Goal: Task Accomplishment & Management: Use online tool/utility

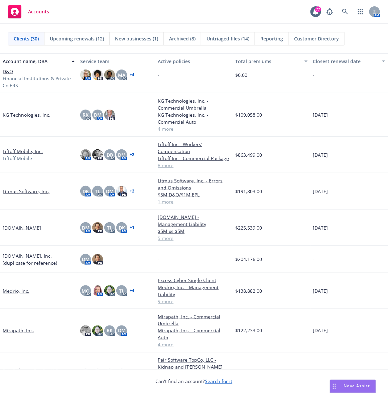
scroll to position [344, 0]
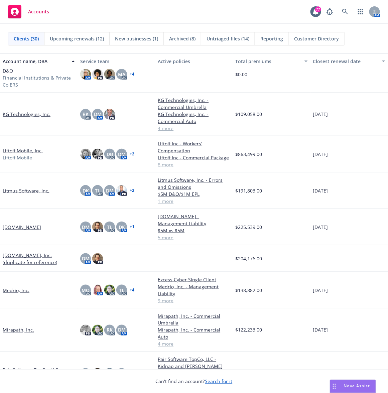
click at [141, 5] on div "Accounts 77 AM" at bounding box center [194, 12] width 388 height 24
click at [341, 12] on link at bounding box center [345, 11] width 13 height 13
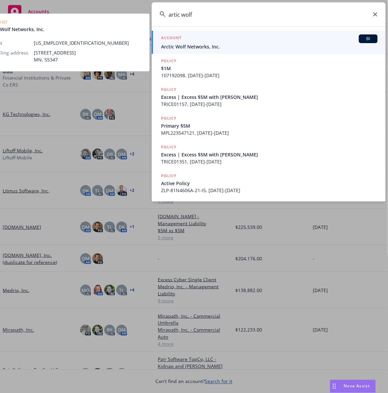
type input "artic wolf"
click at [185, 45] on span "Arctic Wolf Networks, Inc." at bounding box center [269, 46] width 217 height 7
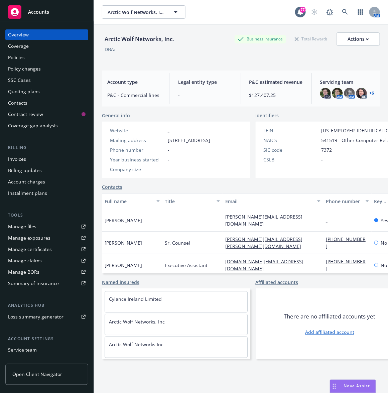
click at [37, 225] on link "Manage files" at bounding box center [46, 226] width 83 height 11
click at [34, 90] on div "Quoting plans" at bounding box center [24, 91] width 32 height 11
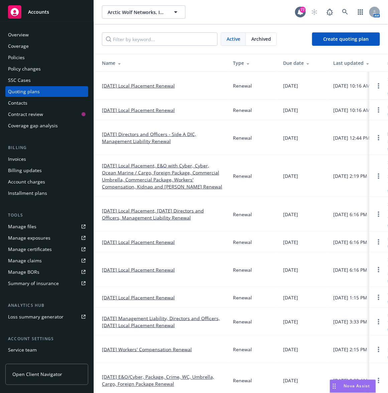
click at [174, 174] on link "[DATE] Local Placement, E&O with Cyber, Cyber, Ocean Marine / Cargo, Foreign Pa…" at bounding box center [162, 176] width 120 height 28
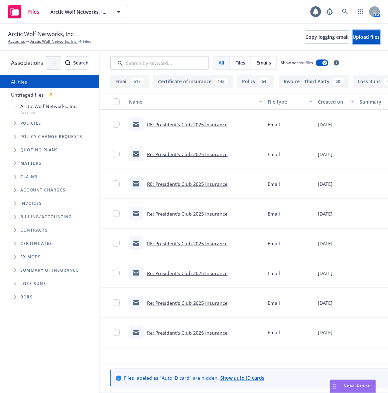
click at [353, 37] on span "Upload files" at bounding box center [366, 37] width 27 height 6
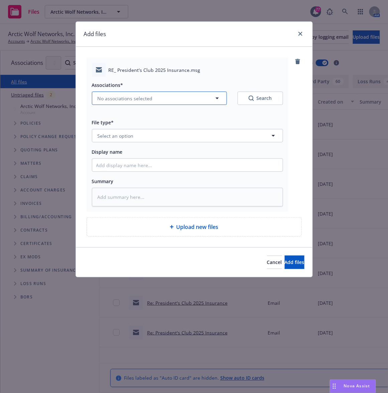
click at [126, 102] on button "No associations selected" at bounding box center [159, 98] width 135 height 13
type textarea "x"
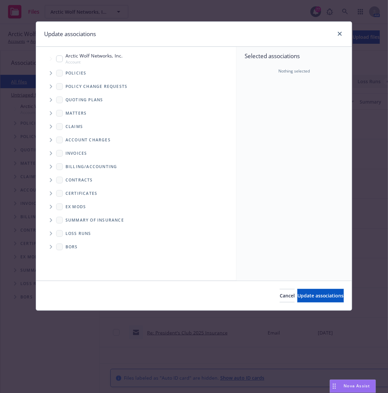
click at [56, 57] on input "Tree Example" at bounding box center [59, 58] width 7 height 7
checkbox input "true"
click at [297, 294] on button "Update associations" at bounding box center [320, 295] width 46 height 13
type textarea "x"
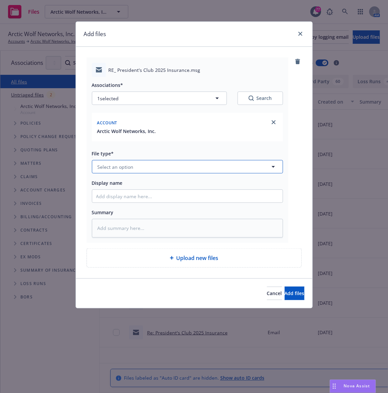
click at [139, 168] on button "Select an option" at bounding box center [187, 166] width 191 height 13
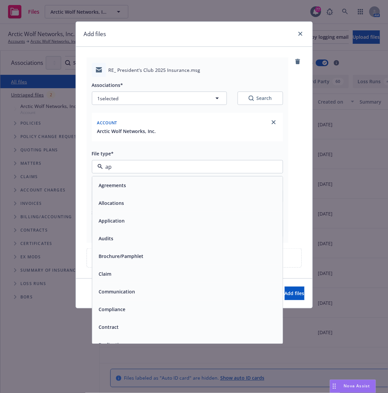
type input "app"
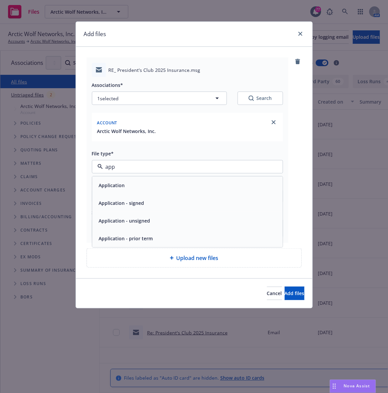
click at [133, 205] on span "Application - signed" at bounding box center [121, 203] width 45 height 7
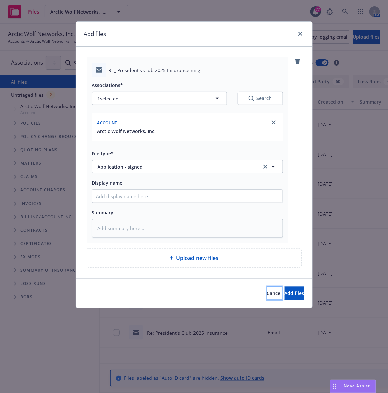
click at [267, 296] on span "Cancel" at bounding box center [274, 293] width 15 height 6
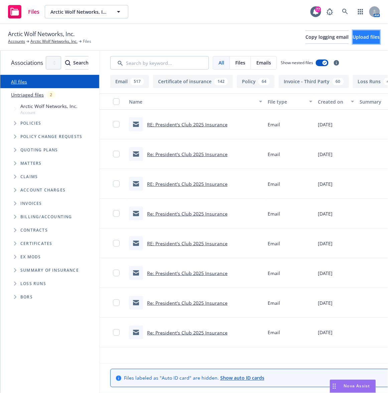
click at [353, 37] on span "Upload files" at bounding box center [366, 37] width 27 height 6
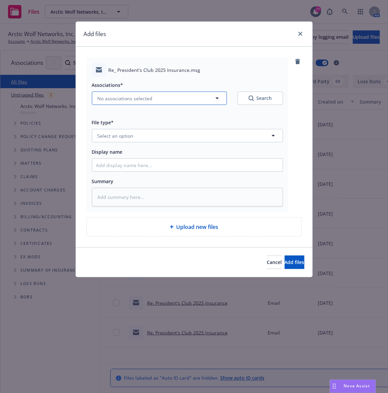
click at [149, 103] on button "No associations selected" at bounding box center [159, 98] width 135 height 13
type textarea "x"
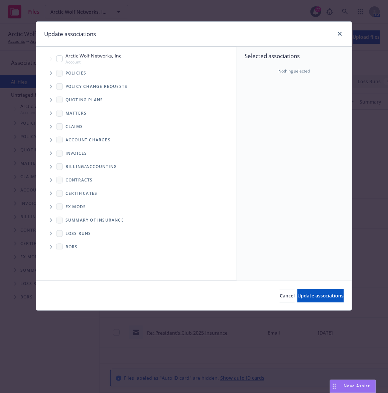
click at [57, 61] on input "Tree Example" at bounding box center [59, 58] width 7 height 7
checkbox input "true"
click at [48, 101] on span "Tree Example" at bounding box center [50, 100] width 11 height 11
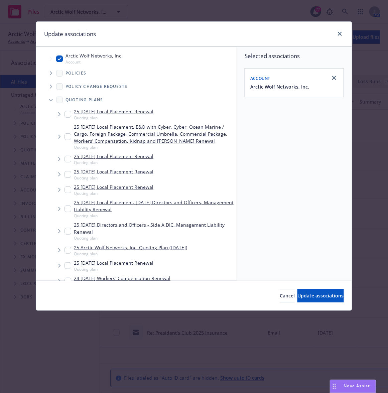
click at [48, 101] on span "Tree Example" at bounding box center [50, 100] width 11 height 11
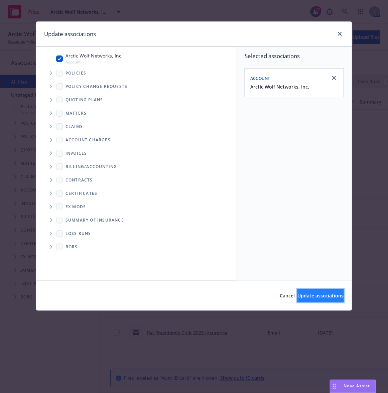
click at [308, 290] on button "Update associations" at bounding box center [320, 295] width 46 height 13
type textarea "x"
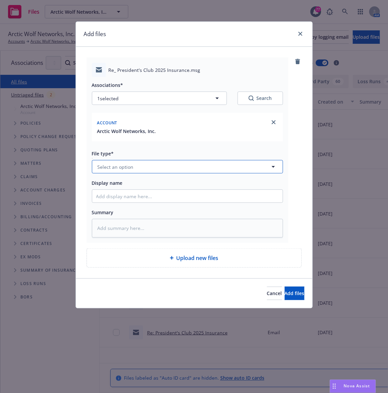
click at [131, 167] on span "Select an option" at bounding box center [116, 166] width 36 height 7
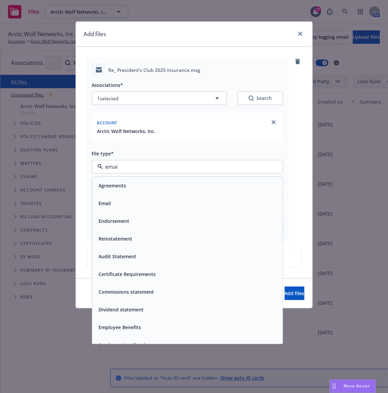
type input "email"
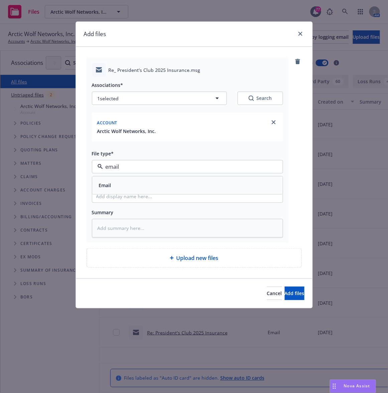
click at [108, 185] on span "Email" at bounding box center [105, 185] width 12 height 7
click at [115, 199] on input "Display name" at bounding box center [187, 196] width 190 height 13
type textarea "x"
type input "E"
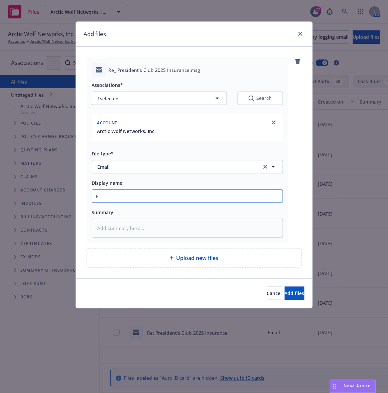
type textarea "x"
type input "EM"
type textarea "x"
type input "EM"
type textarea "x"
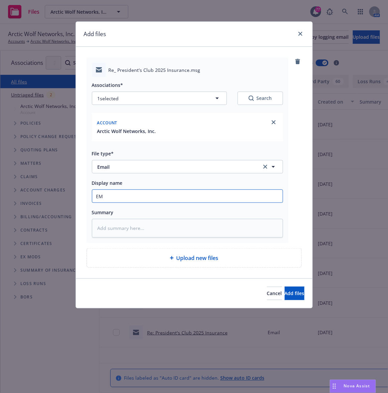
type input "EM f"
type textarea "x"
type input "EM fr"
type textarea "x"
type input "EM fr"
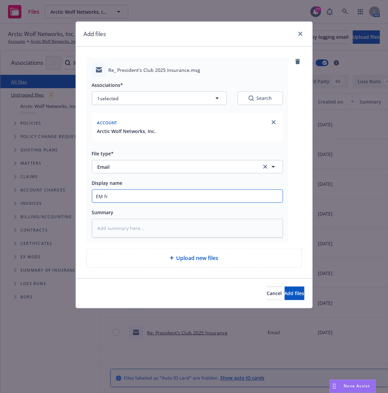
type textarea "x"
type input "EM fr I"
type textarea "x"
type input "EM fr In"
type textarea "x"
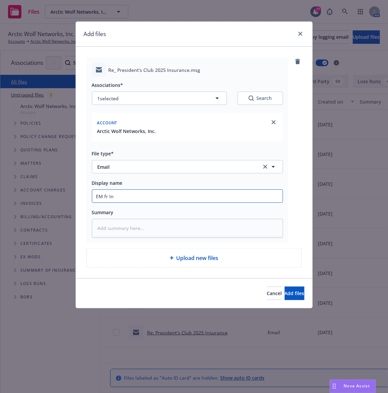
type input "EM fr Ins"
type textarea "x"
type input "EM fr Insd"
type textarea "x"
type input "EM fr Insd"
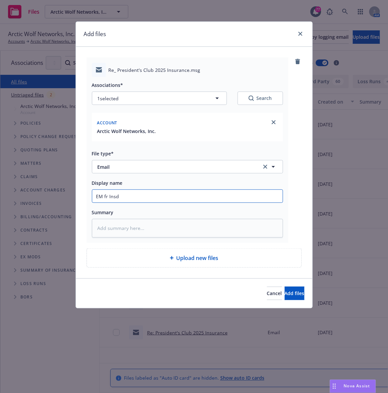
type textarea "x"
type input "EM fr Insd"
type textarea "x"
type input "EM fr Insd:"
type textarea "x"
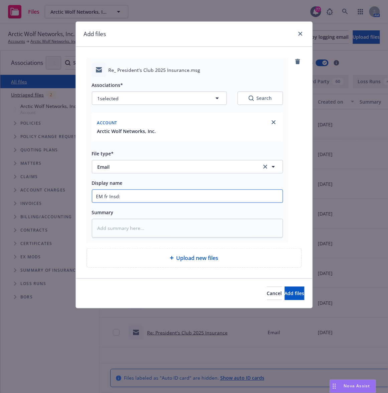
type input "EM fr Insd: C"
type textarea "x"
type input "EM fr Insd: Co"
type textarea "x"
type input "EM fr Insd: Com"
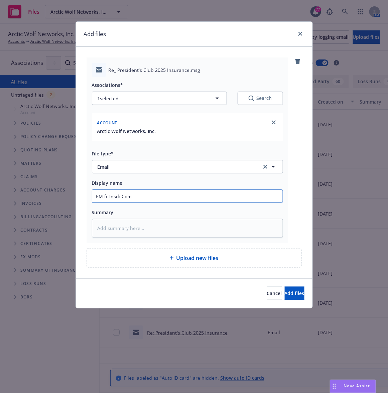
type textarea "x"
type input "EM fr Insd: Comp"
type textarea "x"
type input "EM fr Insd: Compel"
type textarea "x"
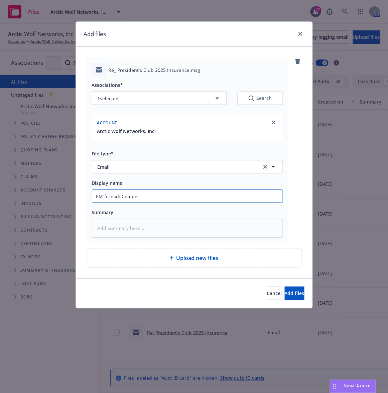
type input "EM fr Insd: Compelt"
type textarea "x"
type input "EM fr Insd: Compelte"
type textarea "x"
type input "EM fr Insd: Compelted"
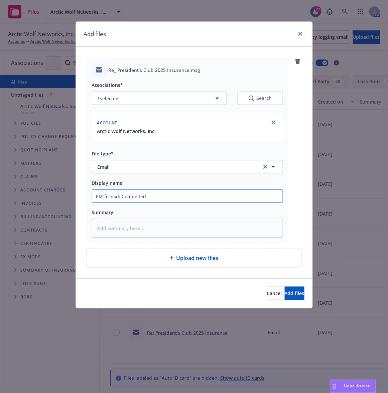
type textarea "x"
type input "EM fr Insd: Compelted"
type textarea "x"
type input "EM fr Insd: Compelted"
type textarea "x"
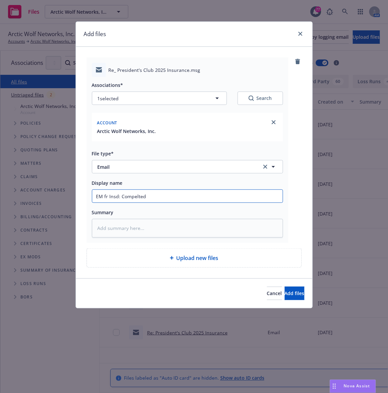
type input "EM fr Insd: Compelte"
type textarea "x"
type input "EM fr Insd: Compelt"
type textarea "x"
type input "EM fr Insd: Compel"
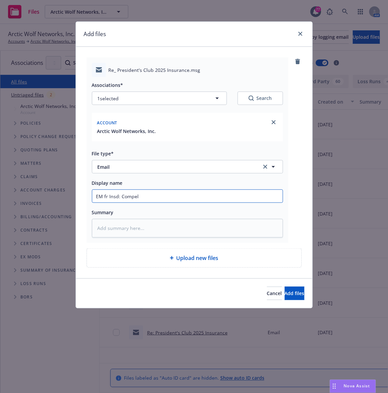
type textarea "x"
type input "EM fr Insd: Compe"
type textarea "x"
type input "EM fr Insd: Comp"
type textarea "x"
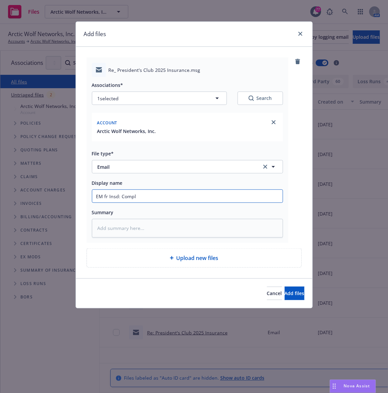
type input "EM fr Insd: Comple"
type textarea "x"
type input "EM fr Insd: Complete"
type textarea "x"
type input "EM fr Insd: Completed"
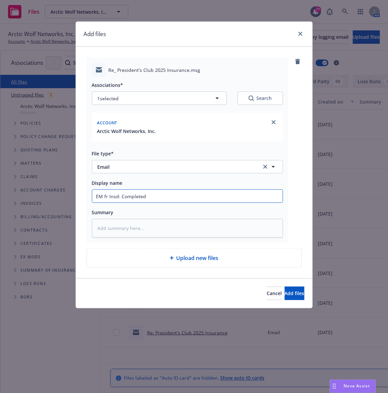
type textarea "x"
type input "EM fr Insd: Completed"
type textarea "x"
type input "EM fr Insd: Completed E"
type textarea "x"
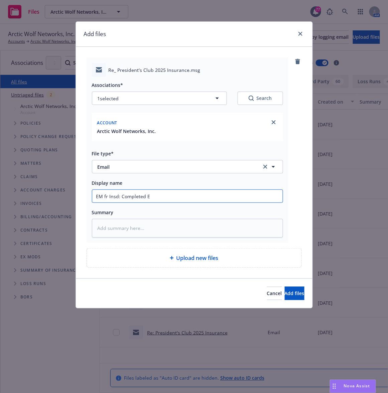
type input "EM fr Insd: Completed Ev"
type textarea "x"
type input "EM fr Insd: Completed Even"
type textarea "x"
type input "EM fr Insd: Completed Event"
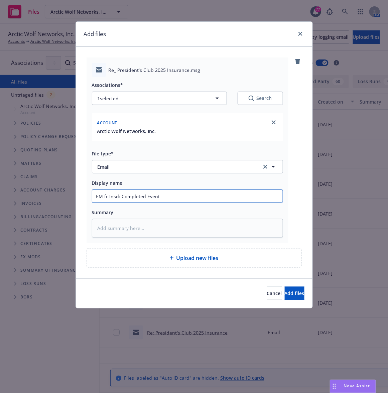
type textarea "x"
type input "EM fr Insd: Completed Event I"
type textarea "x"
type input "EM fr Insd: Completed Event In"
type textarea "x"
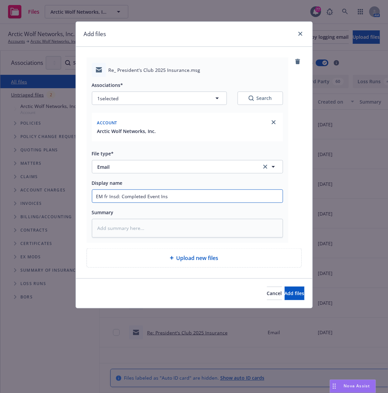
type input "EM fr Insd: Completed Event Insu"
type textarea "x"
type input "EM fr Insd: Completed Event Insur"
type textarea "x"
type input "EM fr Insd: Completed Event Insura"
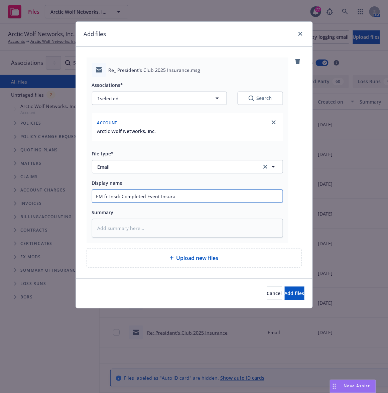
type textarea "x"
type input "EM fr Insd: Completed Event Insuran"
type textarea "x"
type input "EM fr Insd: Completed Event Insuranc"
type textarea "x"
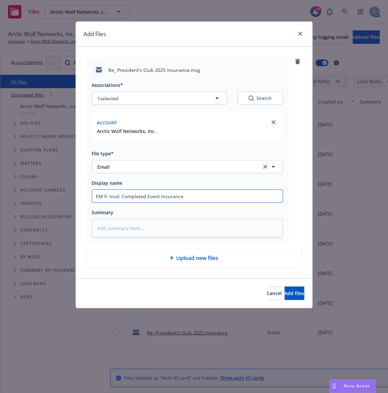
type input "EM fr Insd: Completed Event Insurance"
type textarea "x"
type input "EM fr Insd: Completed Event Insurance Ap"
type textarea "x"
type input "EM fr Insd: Completed Event Insurance App"
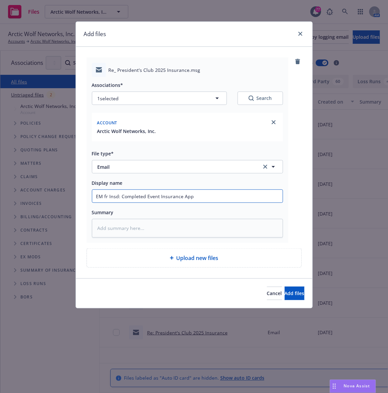
type textarea "x"
type input "EM fr Insd: Completed Event Insurance App"
type textarea "x"
type input "EM fr Insd: Completed Event Insurance App f"
type textarea "x"
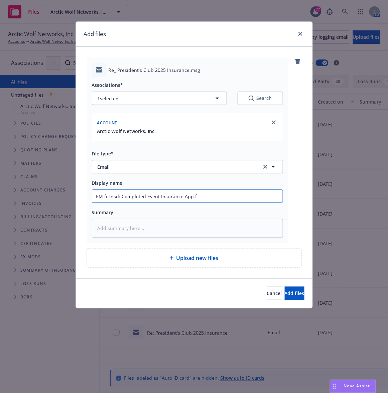
type input "EM fr Insd: Completed Event Insurance App fo"
type textarea "x"
type input "EM fr Insd: Completed Event Insurance App for"
type textarea "x"
type input "EM fr Insd: Completed Event Insurance App for"
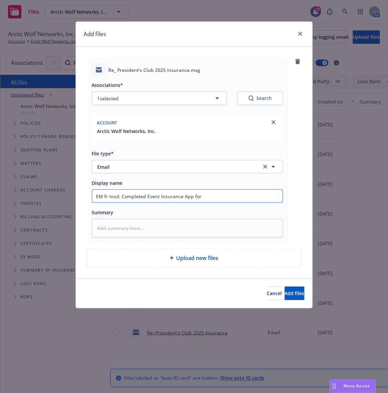
click at [210, 198] on input "EM fr Insd: Completed Event Insurance App for" at bounding box center [187, 196] width 190 height 13
type textarea "x"
type input "EM fr Insd: Completed Event Insurance App for P"
type textarea "x"
type input "EM fr Insd: Completed Event Insurance App for Pr"
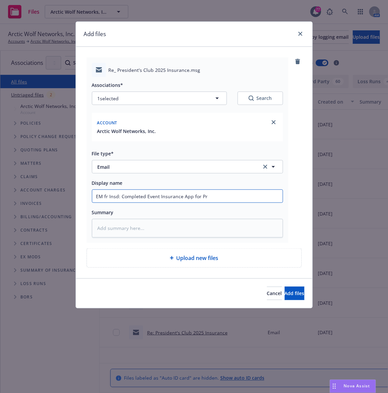
type textarea "x"
type input "EM fr Insd: Completed Event Insurance App for Pre"
type textarea "x"
type input "EM fr Insd: Completed Event Insurance App for Pres"
type textarea "x"
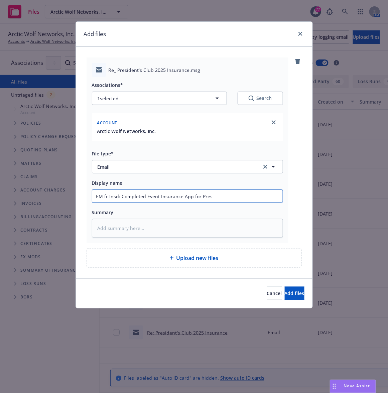
type input "EM fr Insd: Completed Event Insurance App for Presi"
type textarea "x"
type input "EM fr Insd: Completed Event Insurance App for Presid"
type textarea "x"
type input "EM fr Insd: Completed Event Insurance App for Preside"
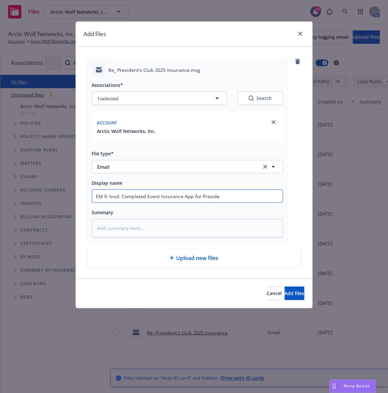
type textarea "x"
type input "EM fr Insd: Completed Event Insurance App for Presiden"
type textarea "x"
type input "EM fr Insd: Completed Event Insurance App for President"
type textarea "x"
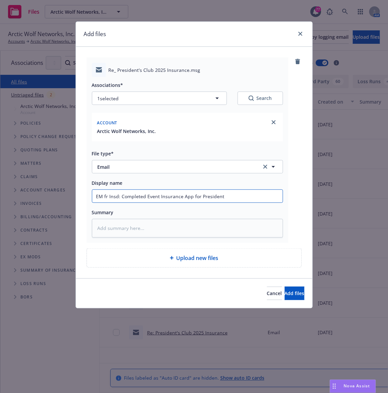
type input "EM fr Insd: Completed Event Insurance App for Presidents"
type textarea "x"
type input "EM fr Insd: Completed Event Insurance App for Presidents"
type textarea "x"
type input "EM fr Insd: Completed Event Insurance App for Presidents"
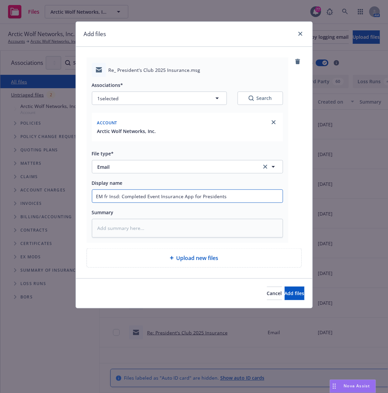
type textarea "x"
type input "EM fr Insd: Completed Event Insurance App for President"
type textarea "x"
type input "EM fr Insd: Completed Event Insurance App for President'"
type textarea "x"
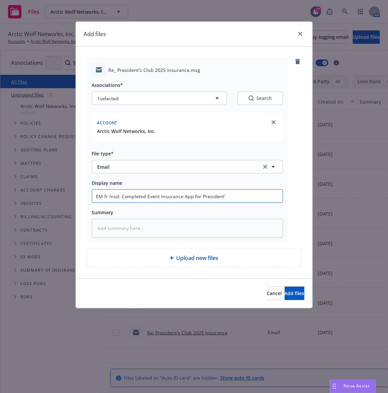
type input "EM fr Insd: Completed Event Insurance App for President's"
type textarea "x"
type input "EM fr Insd: Completed Event Insurance App for President's"
type textarea "x"
type input "EM fr Insd: Completed Event Insurance App for President's CL"
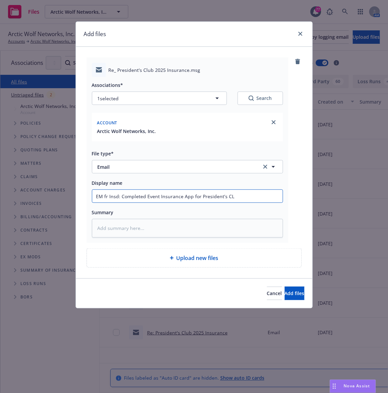
type textarea "x"
type input "EM fr Insd: Completed Event Insurance App for President's CLu"
type textarea "x"
type input "EM fr Insd: Completed Event Insurance App for President's CLub"
type textarea "x"
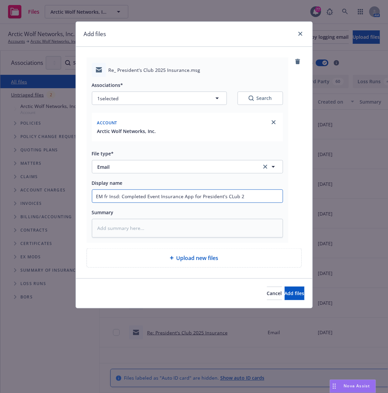
type input "EM fr Insd: Completed Event Insurance App for President's CLub 20"
type textarea "x"
type input "EM fr Insd: Completed Event Insurance App for President's CLub 202"
type textarea "x"
type input "EM fr Insd: Completed Event Insurance App for President's CLub 2025"
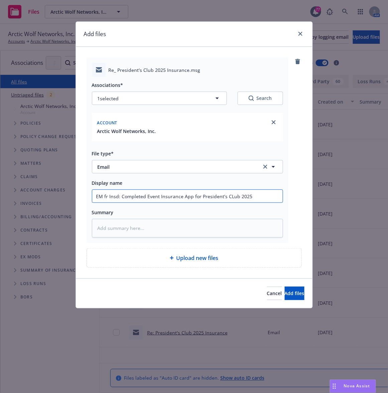
click at [231, 196] on input "EM fr Insd: Completed Event Insurance App for President's CLub 2025" at bounding box center [187, 196] width 190 height 13
type textarea "x"
type input "EM fr Insd: Completed Event Insurance App for President's CLb 2025"
type textarea "x"
type input "EM fr Insd: Completed Event Insurance App for President's Cb 2025"
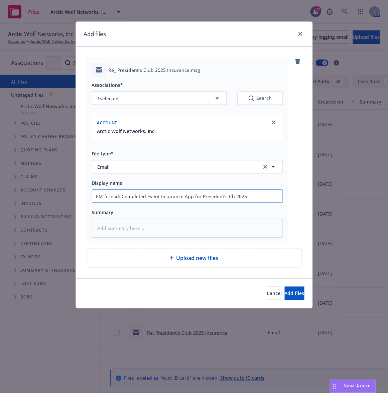
type textarea "x"
type input "EM fr Insd: Completed Event Insurance App for President's Clb 2025"
type textarea "x"
type input "EM fr Insd: Completed Event Insurance App for President's Club 2025"
click at [285, 295] on span "Add files" at bounding box center [295, 293] width 20 height 6
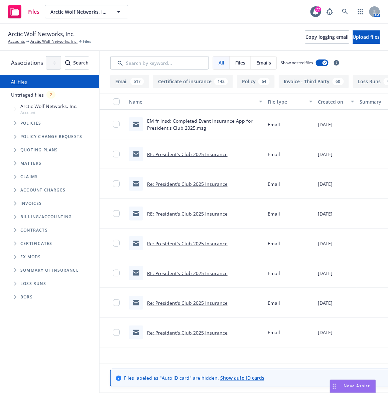
scroll to position [0, 1]
click at [279, 124] on span "Email" at bounding box center [273, 124] width 12 height 7
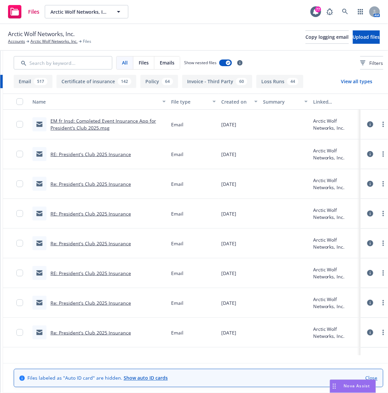
scroll to position [0, 141]
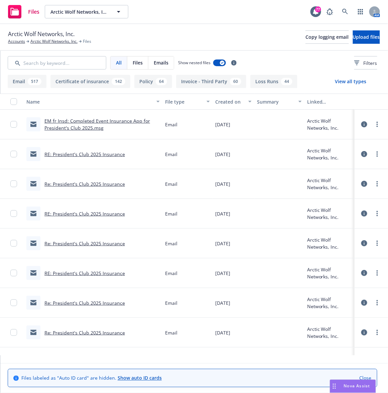
click at [361, 124] on icon at bounding box center [364, 124] width 6 height 6
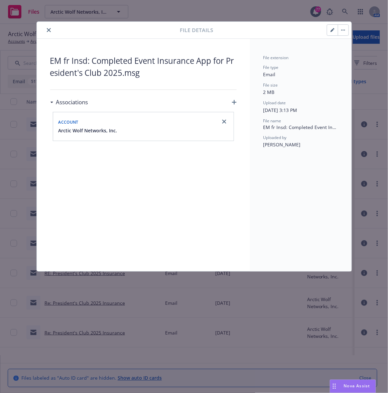
click at [331, 28] on icon "button" at bounding box center [333, 30] width 4 height 4
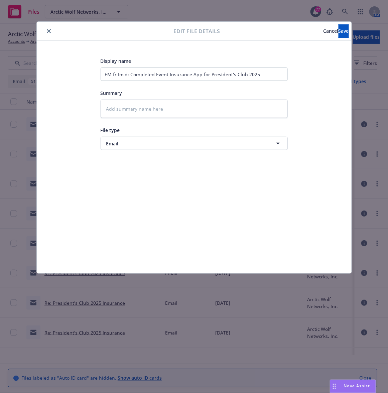
type textarea "x"
click at [189, 144] on span "Email" at bounding box center [181, 143] width 151 height 7
type input "app"
click at [128, 163] on span "Application" at bounding box center [121, 161] width 26 height 7
click at [339, 34] on span "Save" at bounding box center [344, 31] width 10 height 6
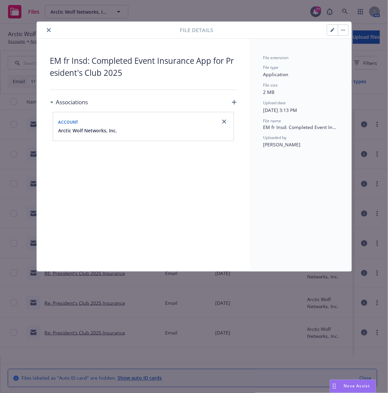
click at [51, 29] on button "close" at bounding box center [49, 30] width 8 height 8
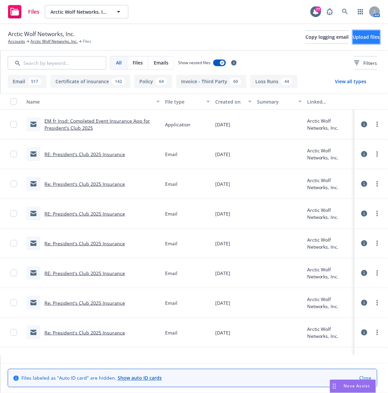
click at [355, 38] on span "Upload files" at bounding box center [366, 37] width 27 height 6
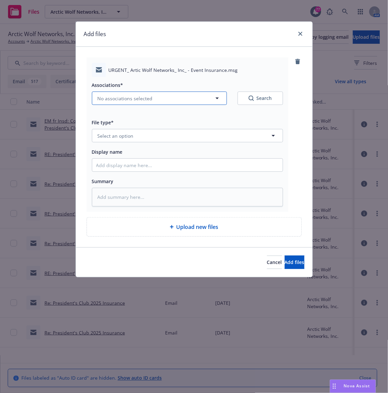
click at [140, 99] on span "No associations selected" at bounding box center [125, 98] width 55 height 7
type textarea "x"
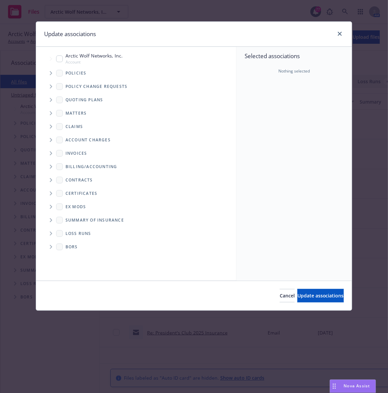
click at [56, 57] on input "Tree Example" at bounding box center [59, 58] width 7 height 7
checkbox input "true"
click at [297, 291] on button "Update associations" at bounding box center [320, 295] width 46 height 13
type textarea "x"
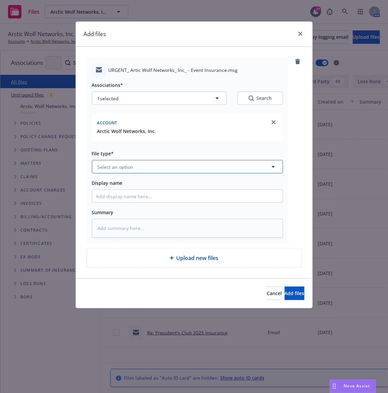
click at [113, 167] on span "Select an option" at bounding box center [116, 166] width 36 height 7
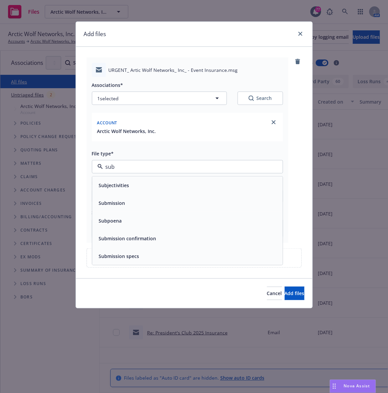
type input "subi"
type textarea "x"
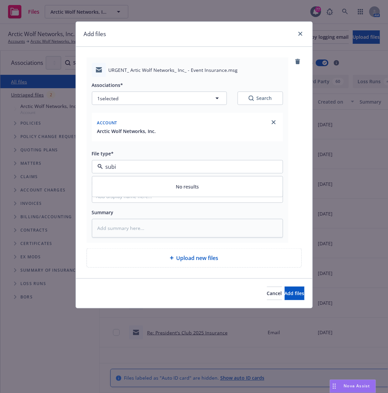
type input "sub"
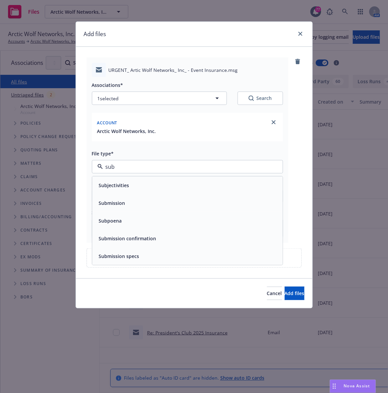
click at [115, 200] on span "Submission" at bounding box center [112, 203] width 26 height 7
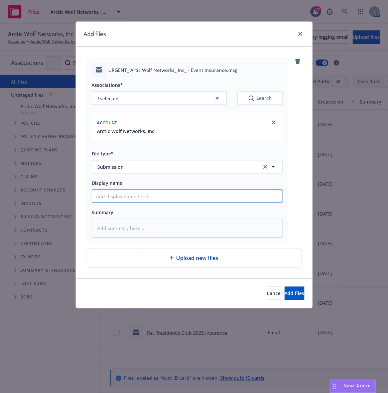
click at [117, 198] on input "Display name" at bounding box center [187, 196] width 190 height 13
type textarea "x"
type input "E"
type textarea "x"
type input "EM"
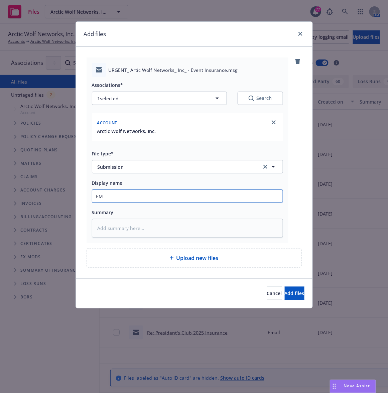
type textarea "x"
type input "EM"
type textarea "x"
type input "EM to"
type textarea "x"
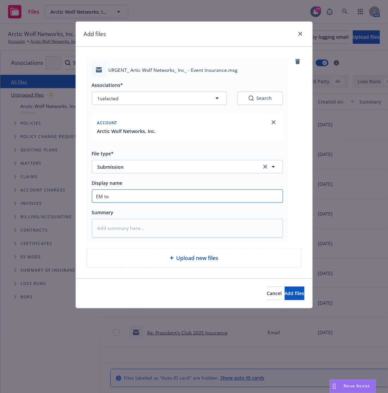
type input "EM to"
type textarea "x"
type input "EM to A"
type textarea "x"
type input "EM to Am"
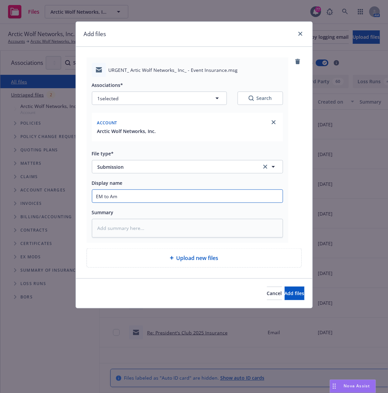
type textarea "x"
type input "EM to Amw"
type textarea "x"
type input "EM to Am"
type textarea "x"
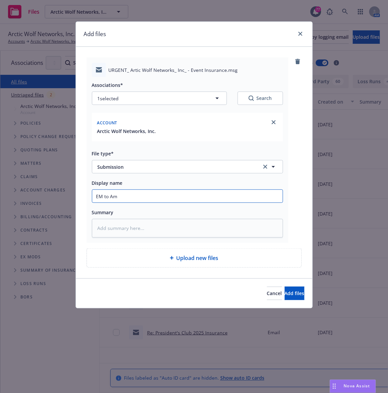
type input "EM to AmW"
type textarea "x"
type input "EM to AmWi"
type textarea "x"
type input "EM to AmWin"
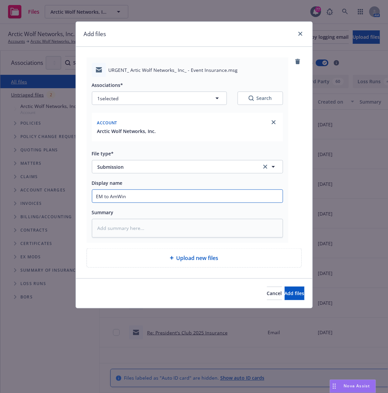
type textarea "x"
type input "EM to AmWins"
type textarea "x"
type input "EM to AmWins:"
type textarea "x"
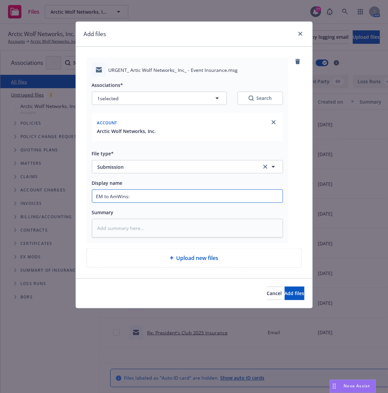
type input "EM to AmWins:"
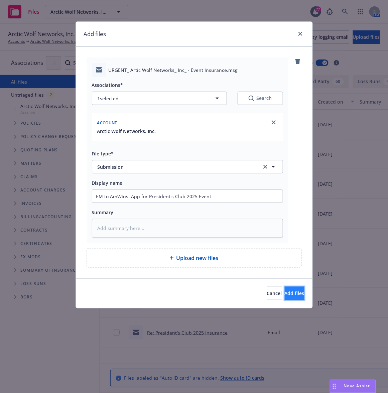
click at [285, 291] on span "Add files" at bounding box center [295, 293] width 20 height 6
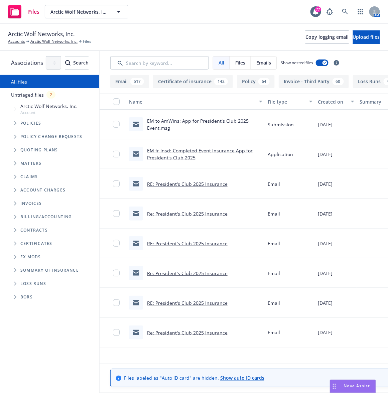
click at [167, 46] on div "Arctic Wolf Networks, Inc. Accounts Arctic Wolf Networks, Inc. Files Copy loggi…" at bounding box center [194, 37] width 388 height 27
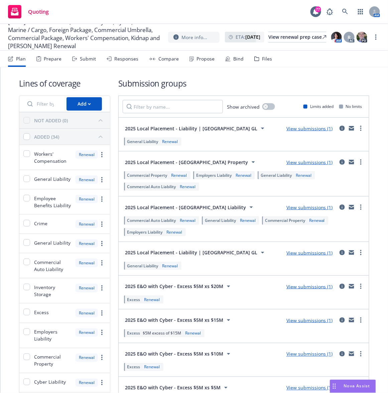
click at [266, 60] on div "Files" at bounding box center [267, 58] width 10 height 5
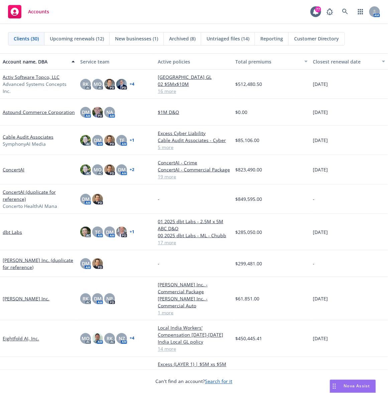
click at [35, 13] on span "Accounts" at bounding box center [38, 11] width 21 height 5
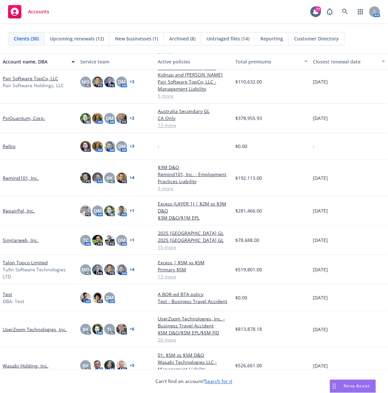
scroll to position [559, 0]
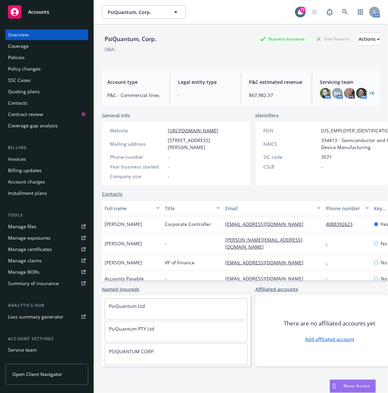
click at [187, 49] on div "DBA: -" at bounding box center [241, 49] width 278 height 7
click at [23, 93] on div "Quoting plans" at bounding box center [24, 91] width 32 height 11
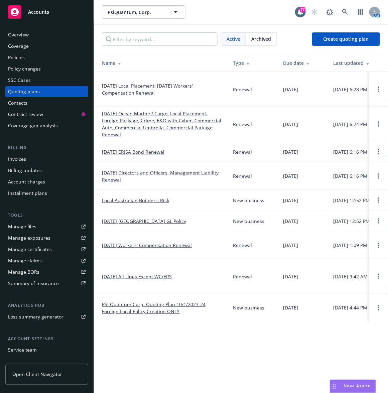
click at [125, 119] on link "[DATE] Ocean Marine / Cargo, Local Placement, Foreign Package, Crime, E&O with …" at bounding box center [162, 124] width 120 height 28
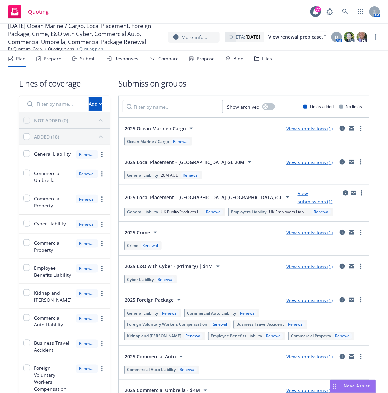
click at [258, 61] on div "Files" at bounding box center [263, 59] width 18 height 16
